Goal: Transaction & Acquisition: Obtain resource

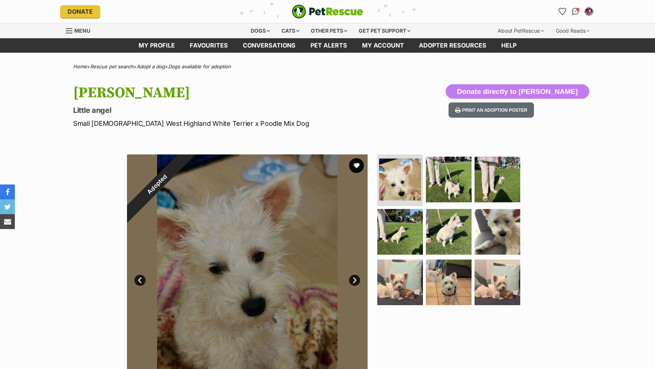
click at [266, 28] on div "Dogs" at bounding box center [260, 30] width 30 height 15
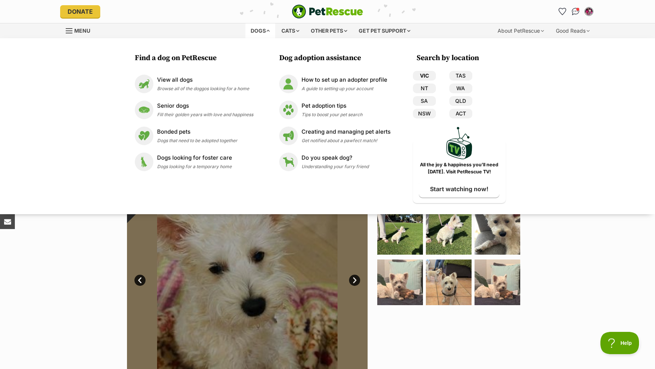
click at [426, 73] on link "VIC" at bounding box center [424, 76] width 23 height 10
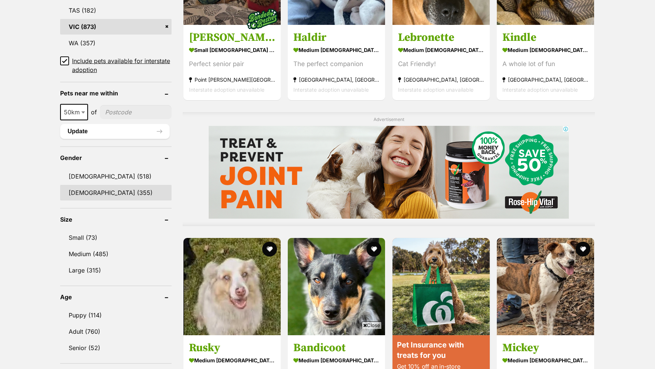
click at [74, 198] on link "[DEMOGRAPHIC_DATA] (355)" at bounding box center [115, 193] width 111 height 16
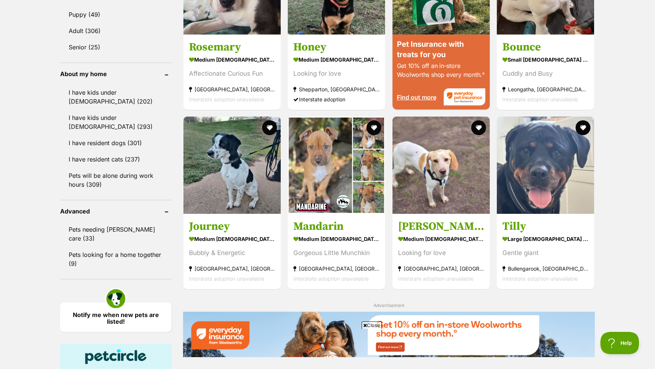
scroll to position [644, 0]
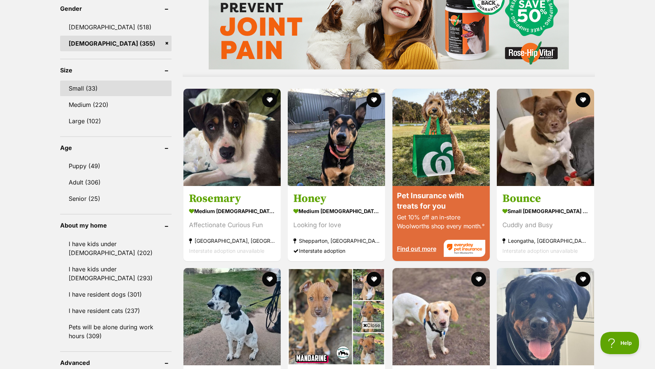
click at [82, 91] on link "Small (33)" at bounding box center [115, 89] width 111 height 16
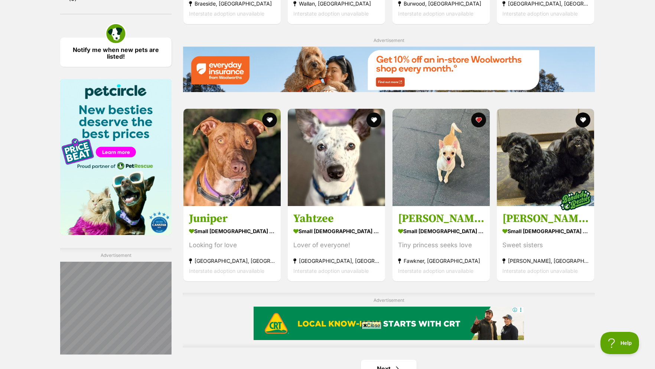
scroll to position [1212, 0]
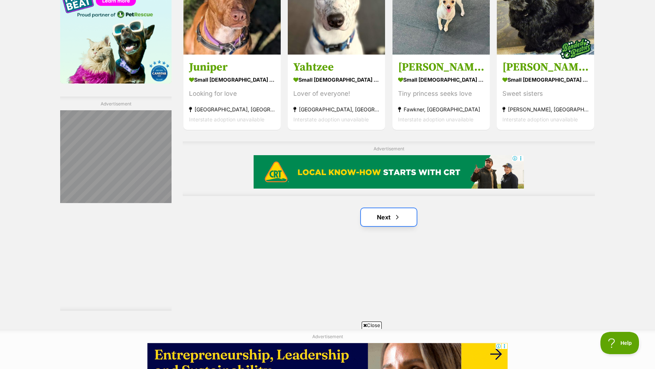
click at [388, 226] on link "Next" at bounding box center [389, 217] width 56 height 18
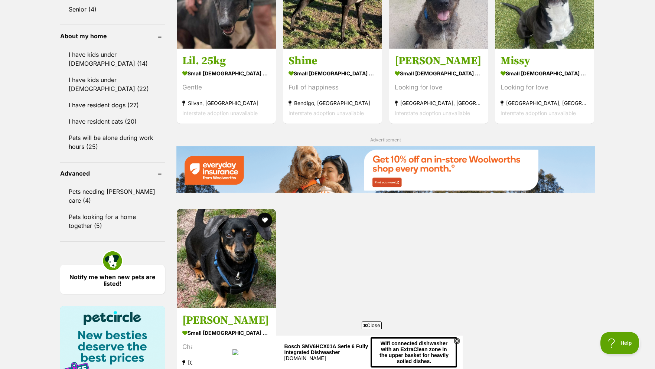
scroll to position [985, 0]
